Goal: Find specific page/section: Find specific page/section

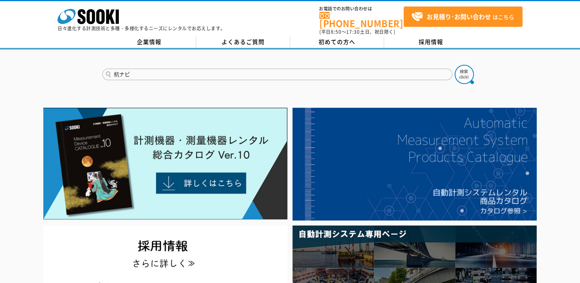
type input "杭ナビ"
click at [454, 65] on button at bounding box center [463, 74] width 19 height 19
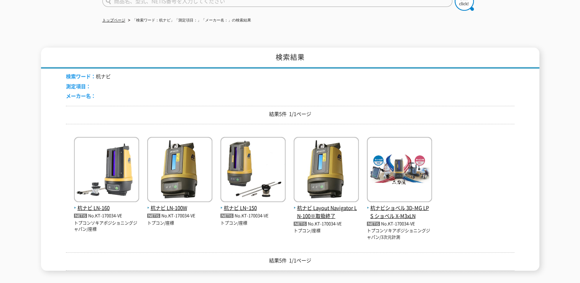
scroll to position [115, 0]
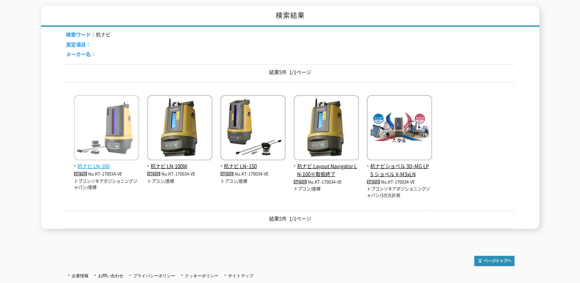
click at [98, 162] on span "杭ナビ LN-160" at bounding box center [106, 166] width 65 height 8
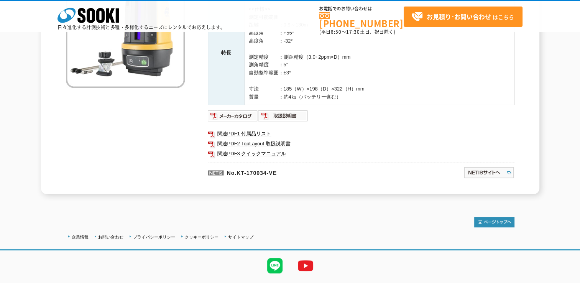
scroll to position [157, 0]
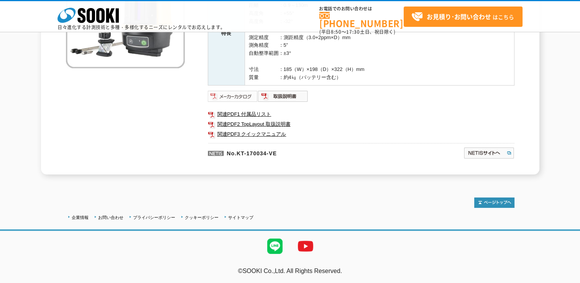
click at [238, 97] on img at bounding box center [233, 96] width 50 height 12
